Goal: Information Seeking & Learning: Find specific fact

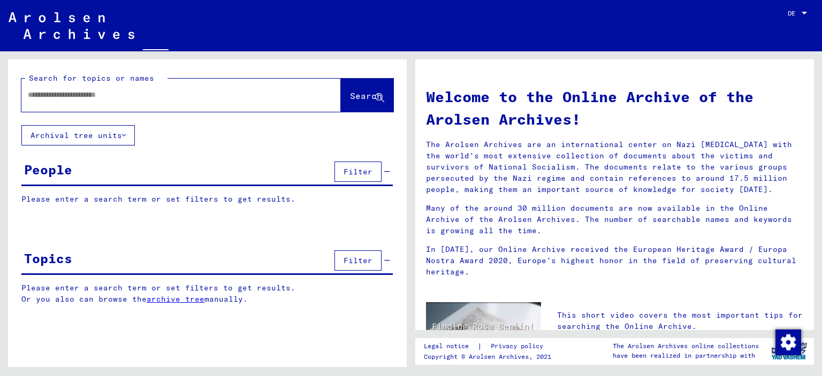
type input "**********"
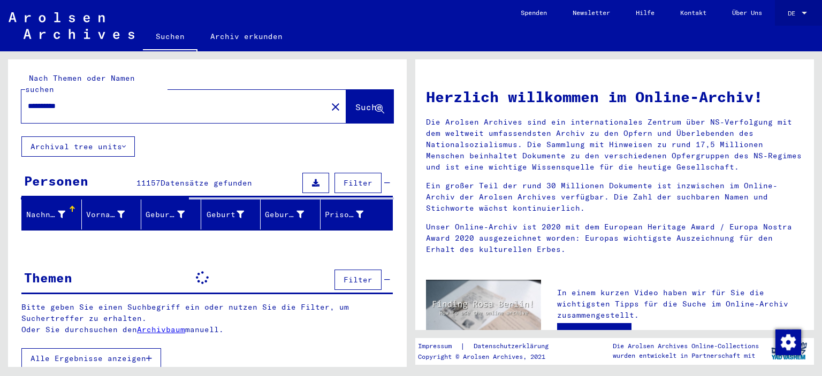
click at [790, 17] on span "DE" at bounding box center [793, 13] width 12 height 7
click at [780, 18] on span "English" at bounding box center [777, 19] width 26 height 8
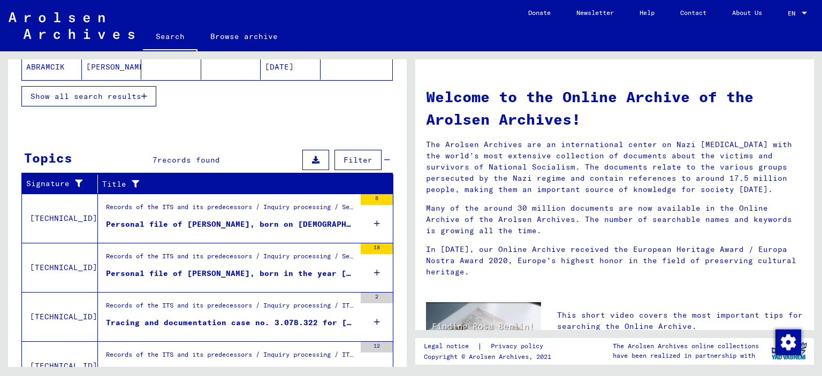
scroll to position [372, 0]
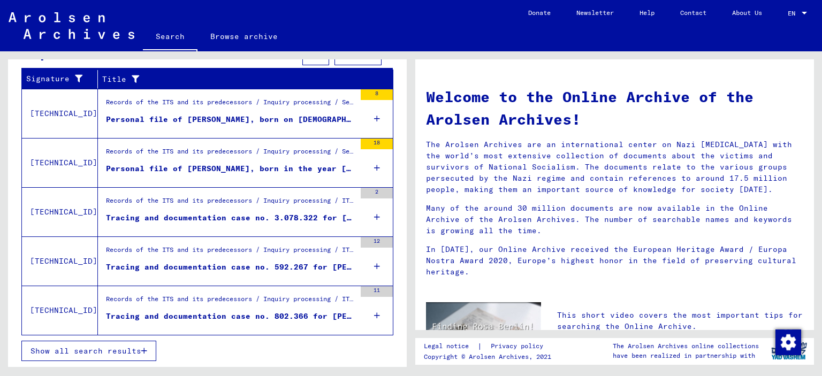
click at [122, 355] on span "Show all search results" at bounding box center [85, 351] width 111 height 10
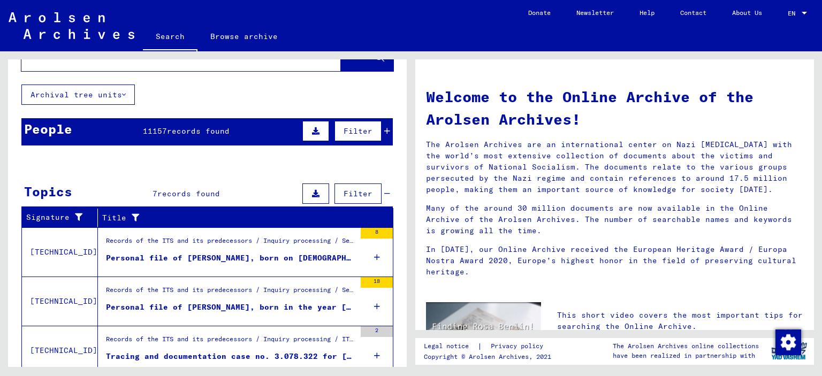
scroll to position [0, 0]
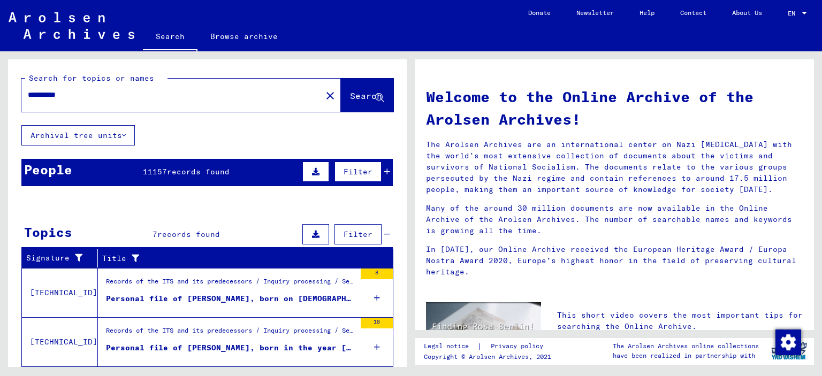
click at [383, 183] on div "People 11157 records found Filter" at bounding box center [206, 172] width 371 height 27
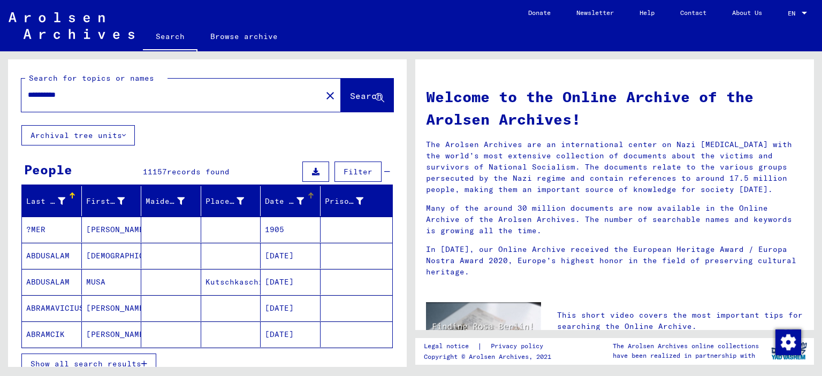
scroll to position [214, 0]
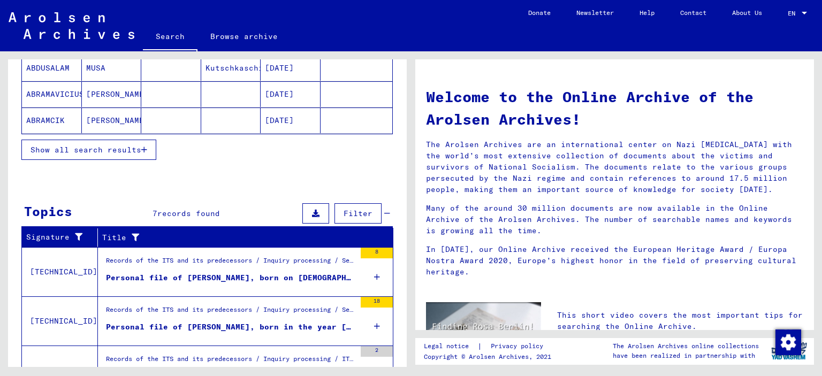
click at [132, 155] on span "Show all search results" at bounding box center [85, 150] width 111 height 10
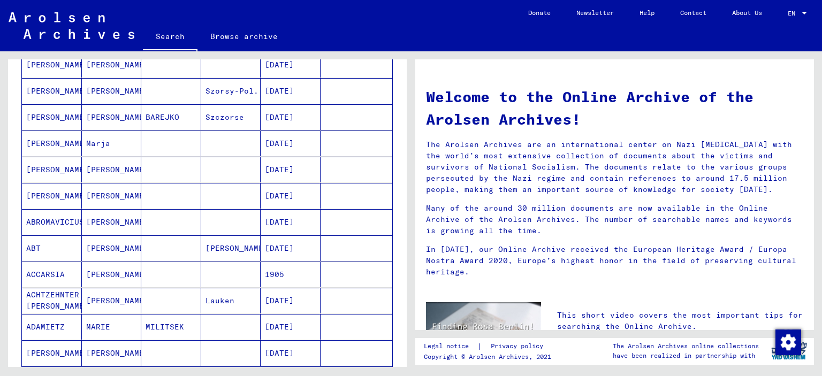
scroll to position [588, 0]
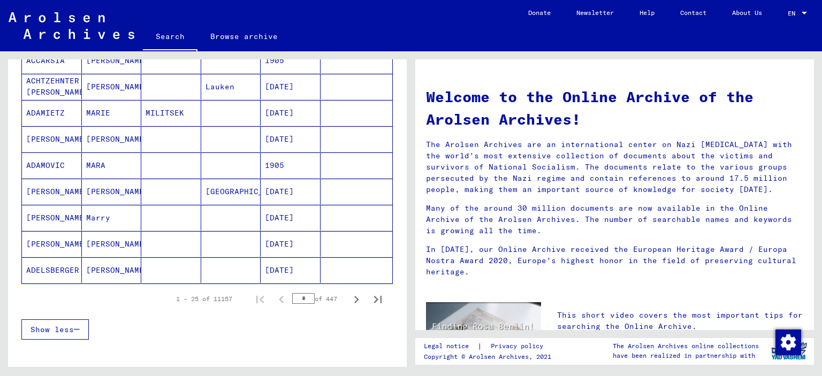
click at [301, 302] on input "*" at bounding box center [303, 298] width 22 height 11
click at [292, 303] on input "*" at bounding box center [303, 298] width 22 height 11
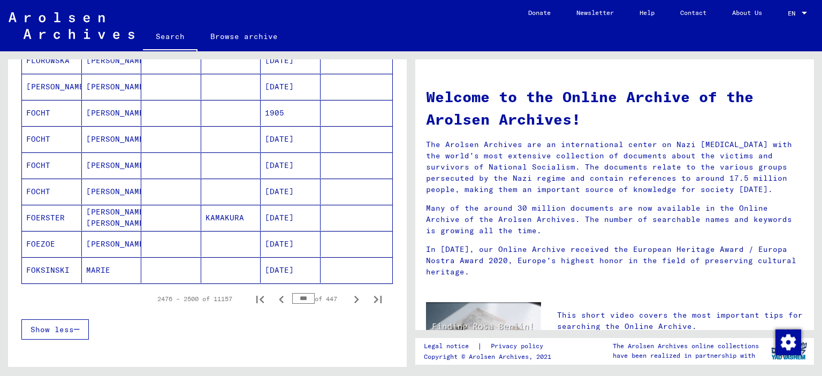
click at [293, 304] on input "***" at bounding box center [303, 298] width 22 height 11
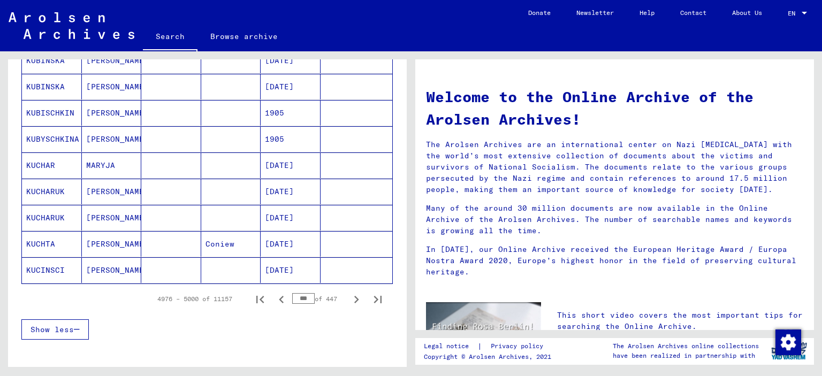
click at [274, 304] on icon "Previous page" at bounding box center [281, 299] width 15 height 15
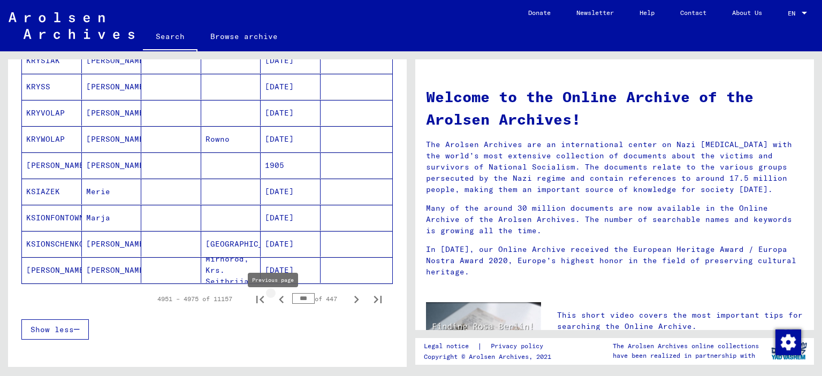
click at [274, 304] on icon "Previous page" at bounding box center [281, 299] width 15 height 15
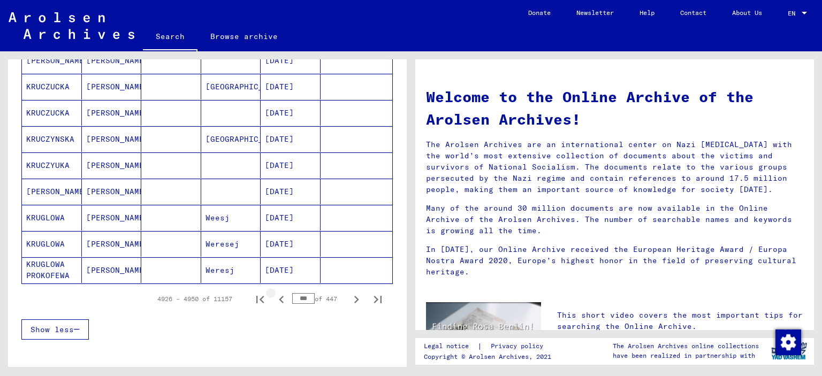
click at [274, 304] on icon "Previous page" at bounding box center [281, 299] width 15 height 15
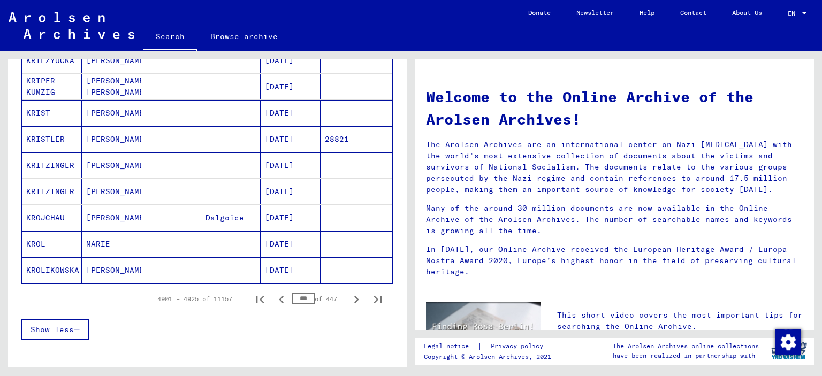
click at [274, 304] on icon "Previous page" at bounding box center [281, 299] width 15 height 15
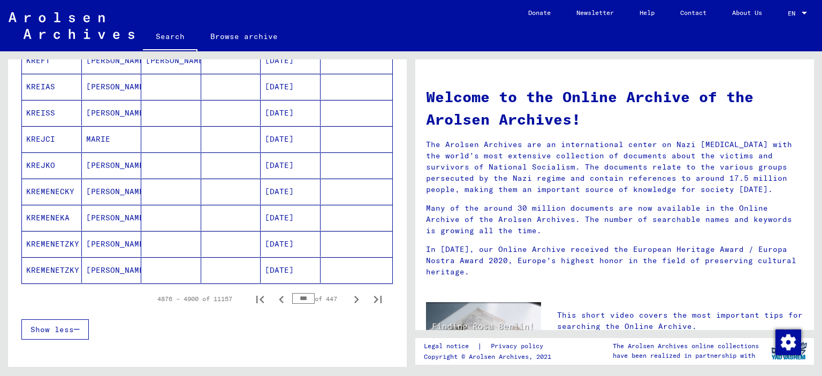
click at [274, 304] on icon "Previous page" at bounding box center [281, 299] width 15 height 15
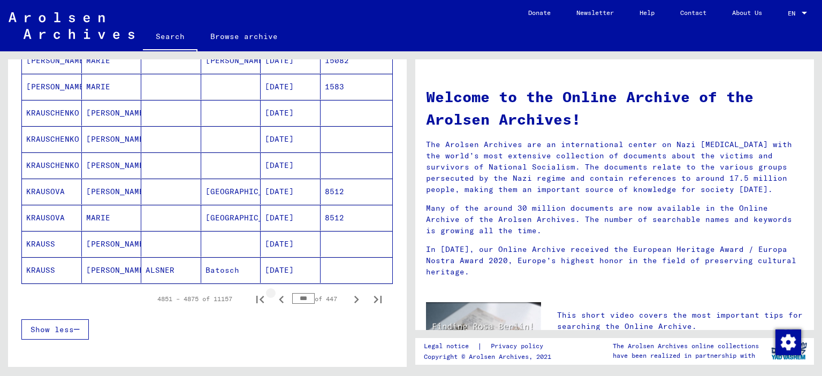
click at [274, 304] on icon "Previous page" at bounding box center [281, 299] width 15 height 15
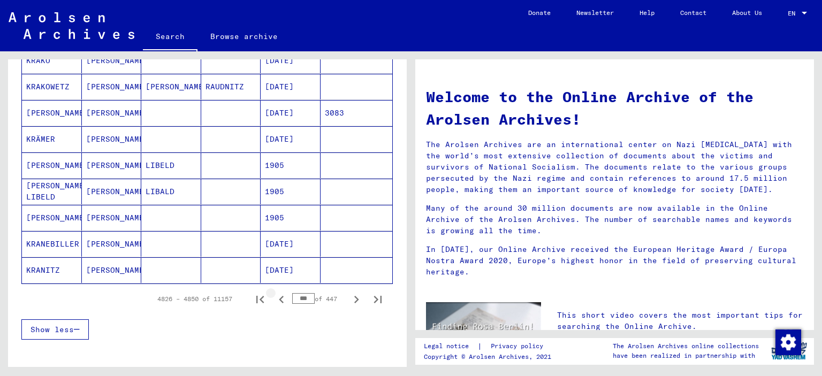
click at [274, 304] on icon "Previous page" at bounding box center [281, 299] width 15 height 15
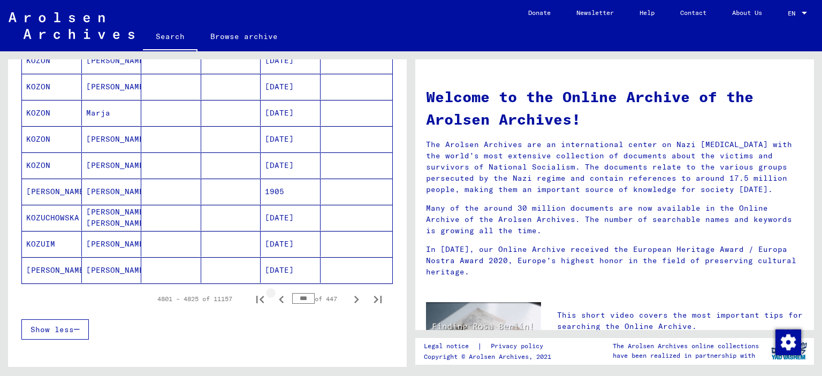
click at [274, 304] on icon "Previous page" at bounding box center [281, 299] width 15 height 15
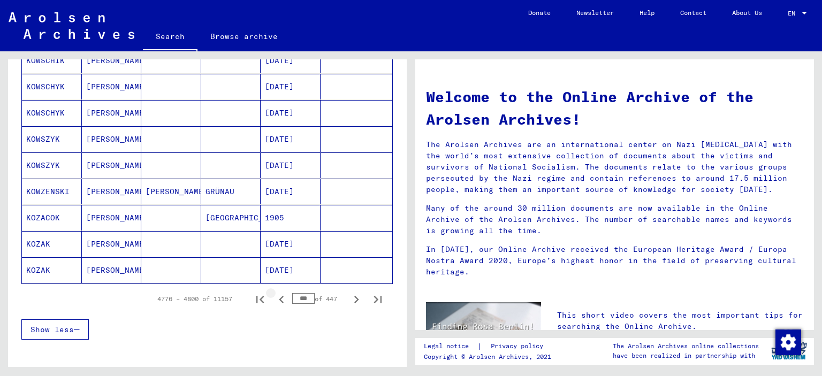
click at [274, 304] on icon "Previous page" at bounding box center [281, 299] width 15 height 15
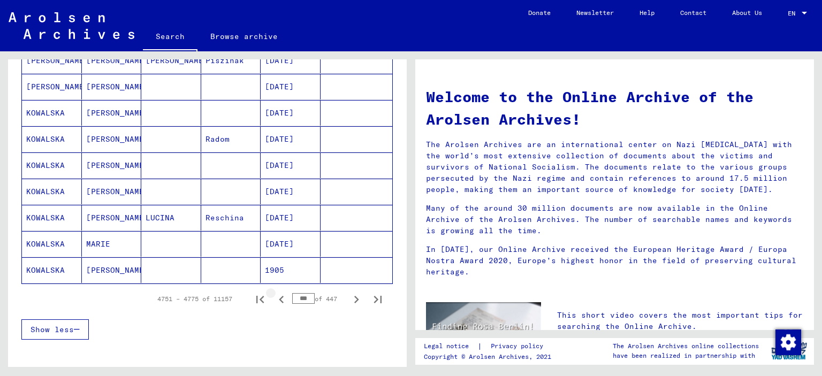
click at [274, 304] on icon "Previous page" at bounding box center [281, 299] width 15 height 15
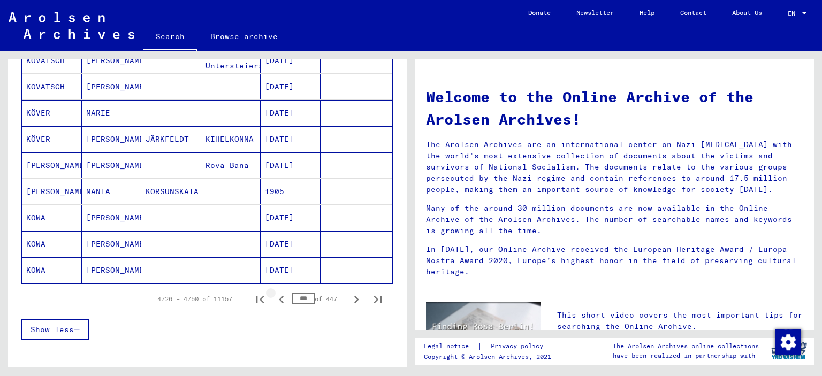
click at [274, 304] on icon "Previous page" at bounding box center [281, 299] width 15 height 15
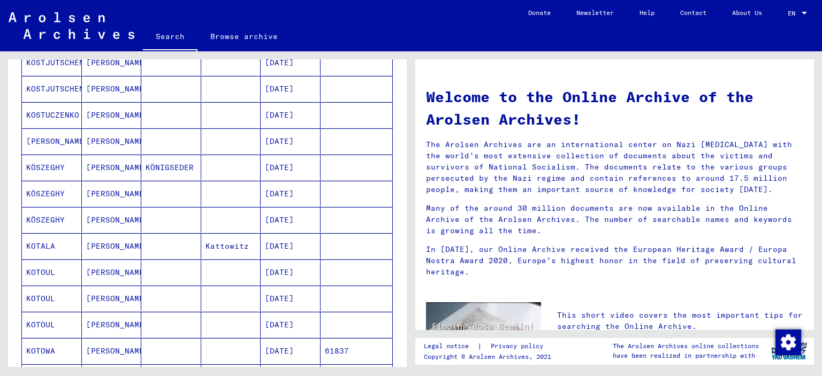
scroll to position [749, 0]
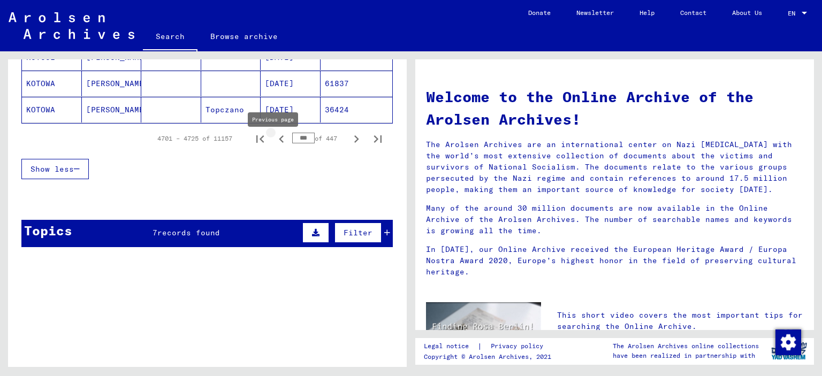
click at [274, 147] on icon "Previous page" at bounding box center [281, 139] width 15 height 15
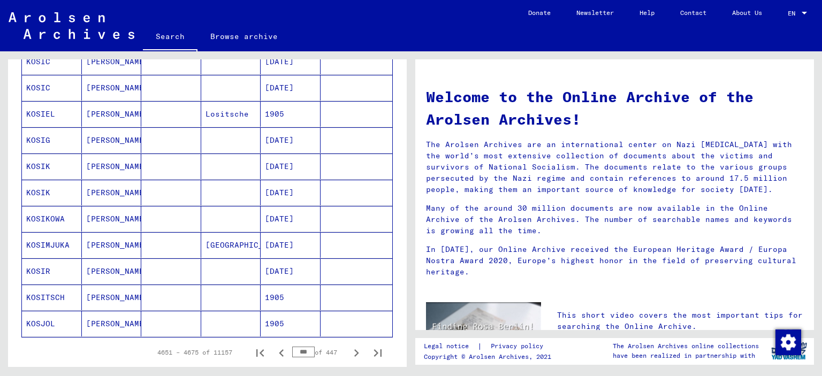
scroll to position [802, 0]
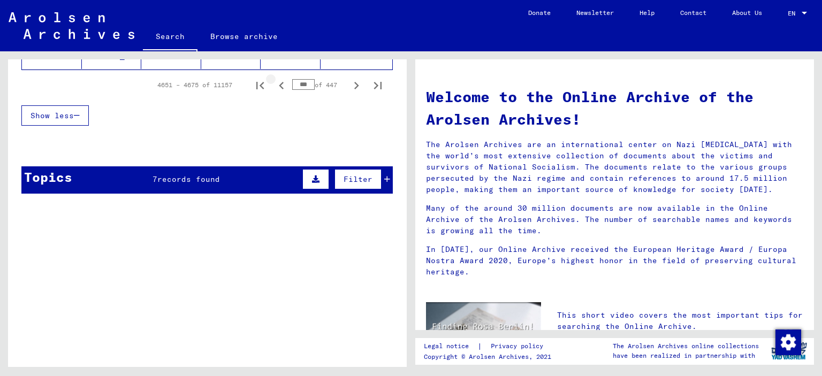
click at [274, 93] on icon "Previous page" at bounding box center [281, 85] width 15 height 15
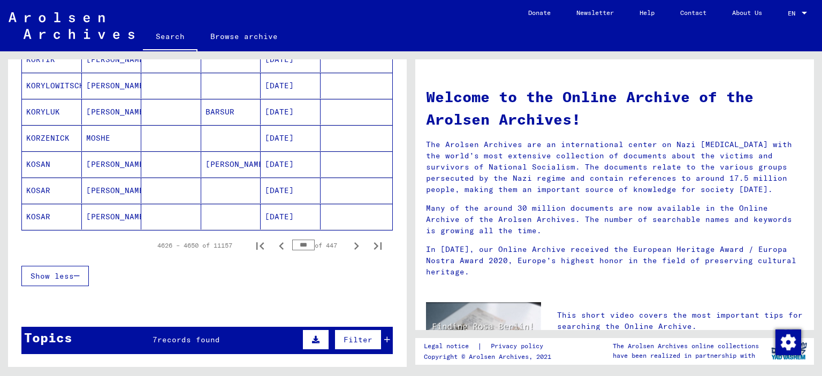
click at [370, 250] on icon "Last page" at bounding box center [377, 246] width 15 height 15
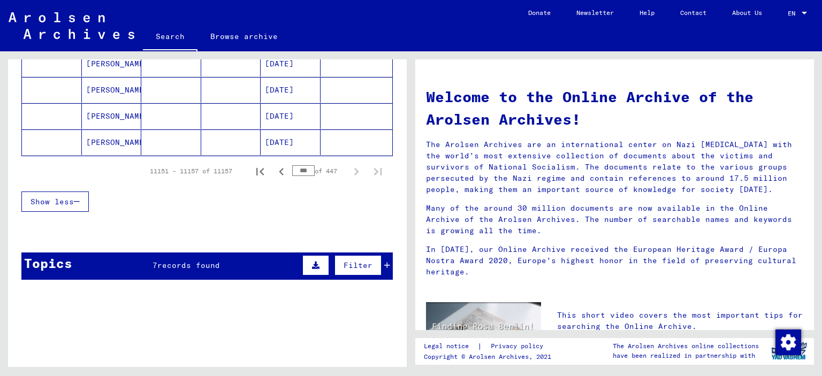
scroll to position [124, 0]
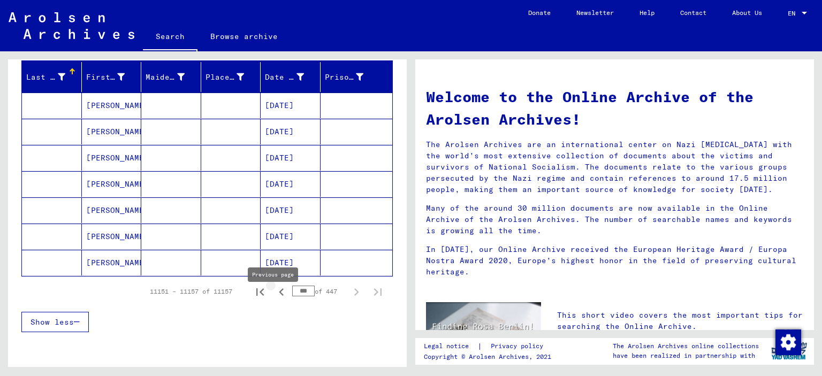
click at [277, 300] on icon "Previous page" at bounding box center [281, 292] width 15 height 15
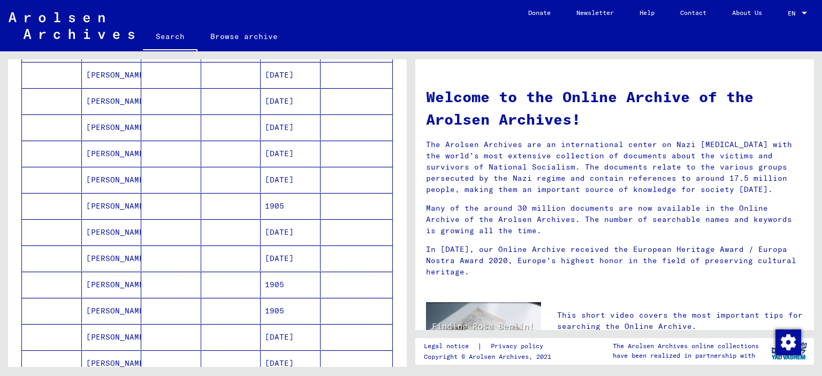
scroll to position [445, 0]
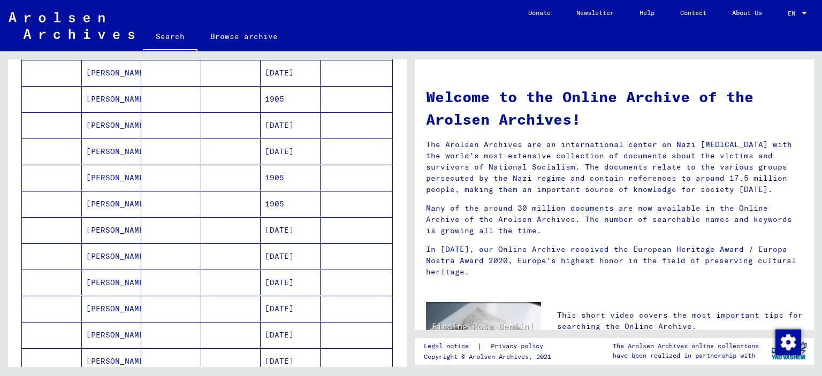
click at [83, 190] on mat-cell "[PERSON_NAME]" at bounding box center [112, 178] width 60 height 26
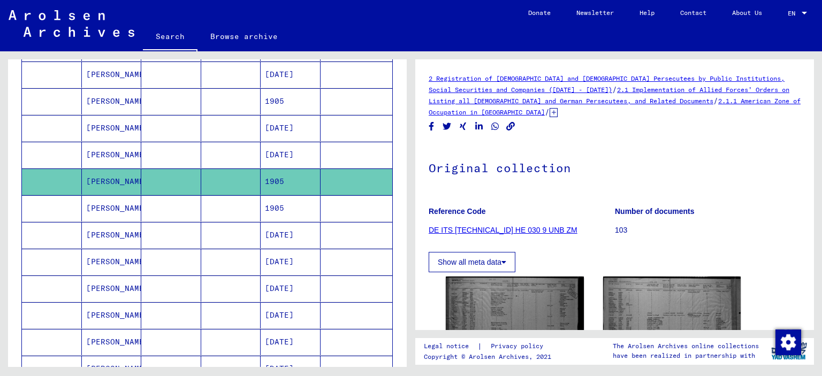
scroll to position [556, 0]
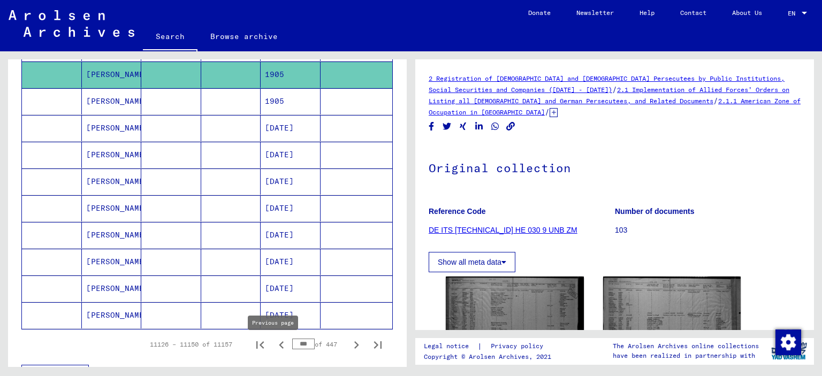
click at [274, 348] on icon "Previous page" at bounding box center [281, 345] width 15 height 15
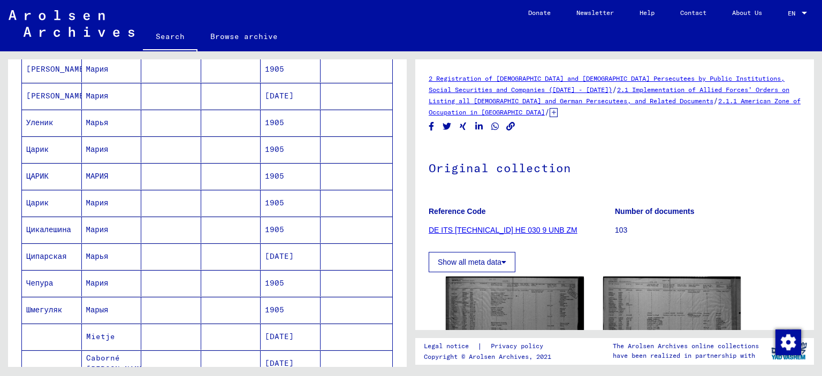
scroll to position [588, 0]
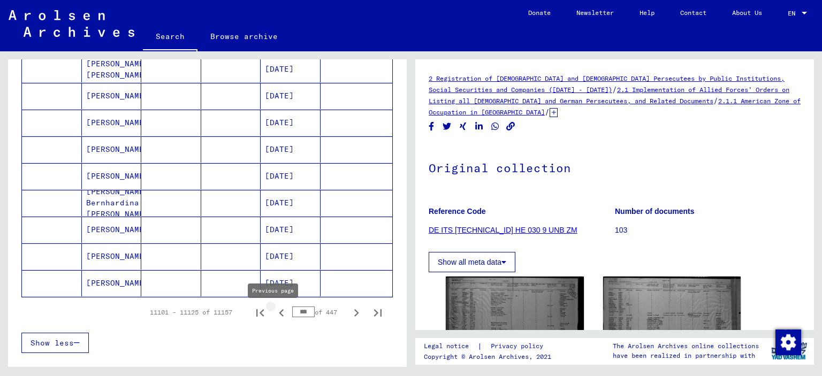
click at [276, 319] on icon "Previous page" at bounding box center [281, 312] width 15 height 15
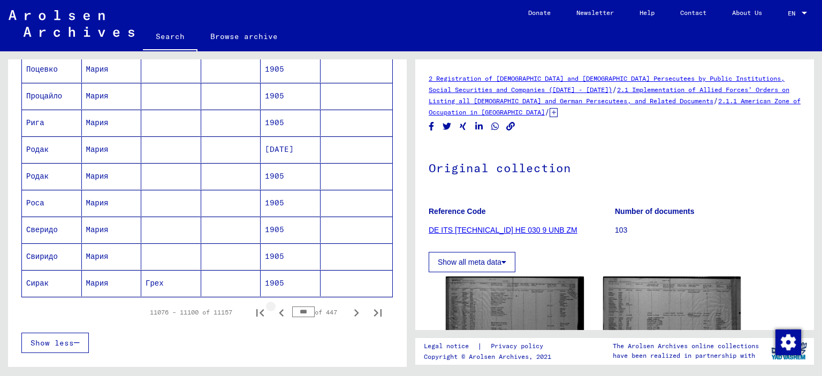
click at [276, 319] on icon "Previous page" at bounding box center [281, 312] width 15 height 15
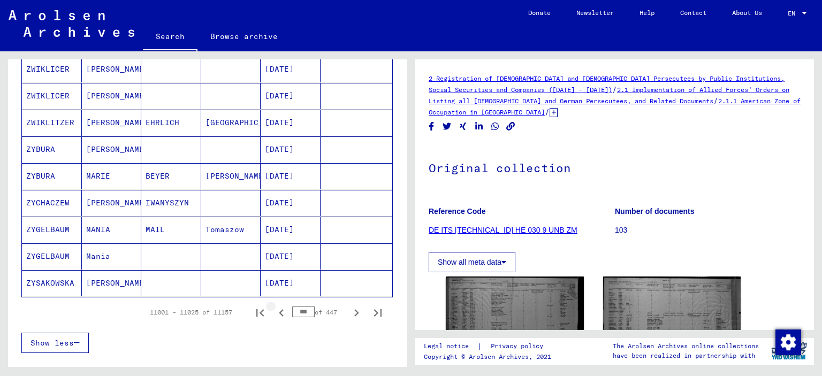
click at [276, 319] on icon "Previous page" at bounding box center [281, 312] width 15 height 15
click at [279, 317] on icon "Previous page" at bounding box center [281, 312] width 5 height 7
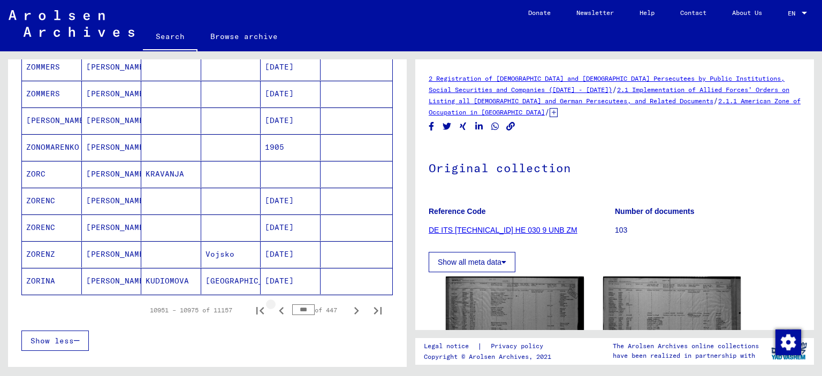
scroll to position [588, 0]
click at [279, 317] on icon "Previous page" at bounding box center [281, 312] width 5 height 7
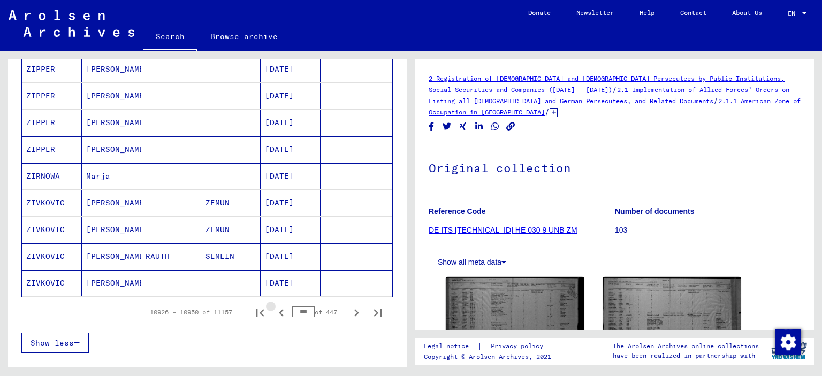
click at [279, 317] on icon "Previous page" at bounding box center [281, 312] width 5 height 7
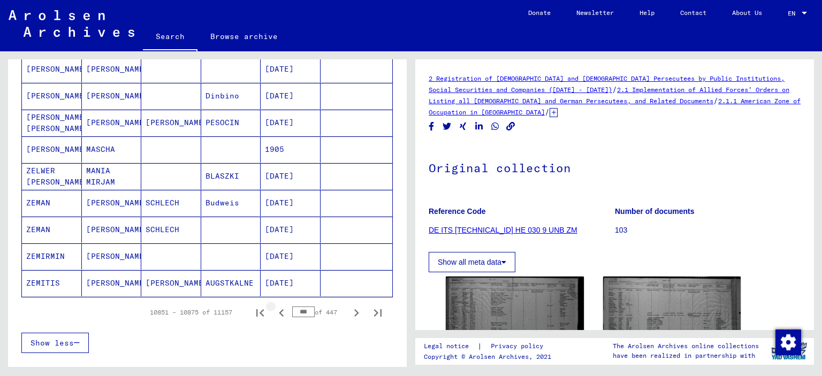
click at [279, 317] on icon "Previous page" at bounding box center [281, 312] width 5 height 7
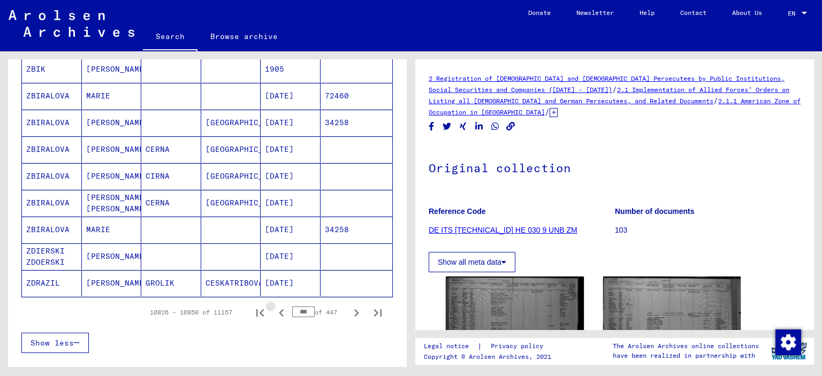
click at [279, 317] on icon "Previous page" at bounding box center [281, 312] width 5 height 7
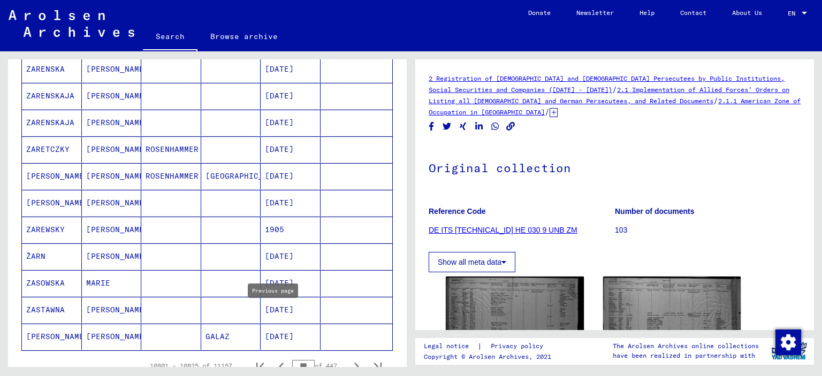
scroll to position [642, 0]
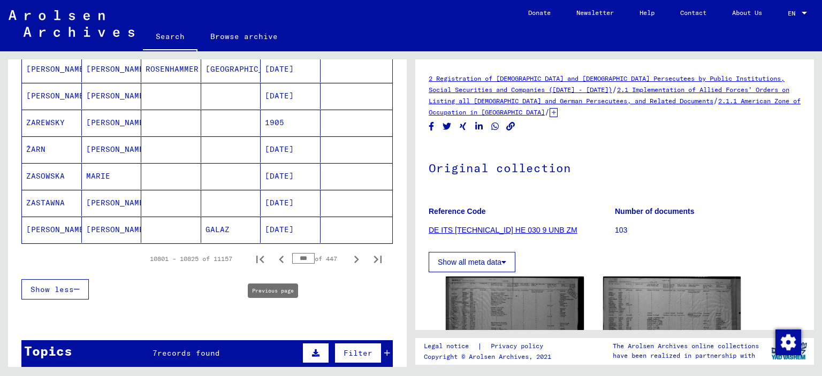
click at [279, 263] on icon "Previous page" at bounding box center [281, 259] width 5 height 7
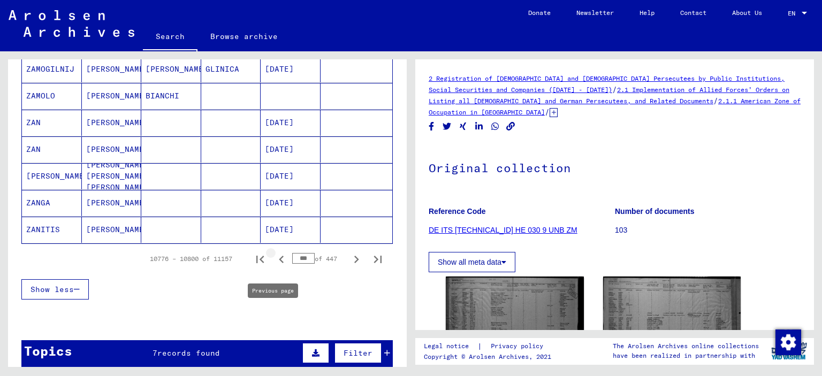
type input "***"
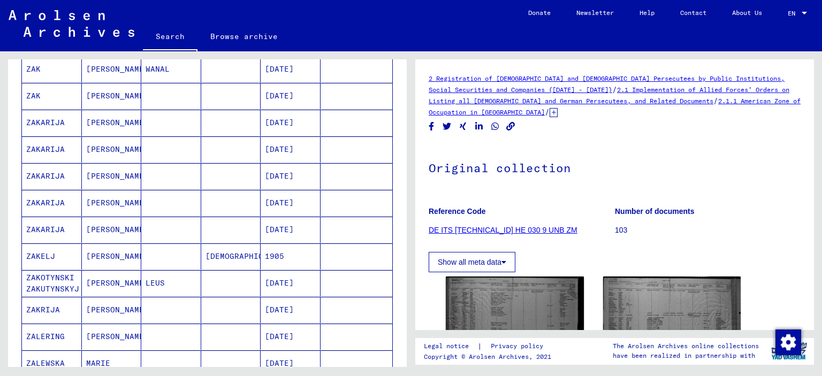
scroll to position [481, 0]
